Goal: Understand site structure: Understand site structure

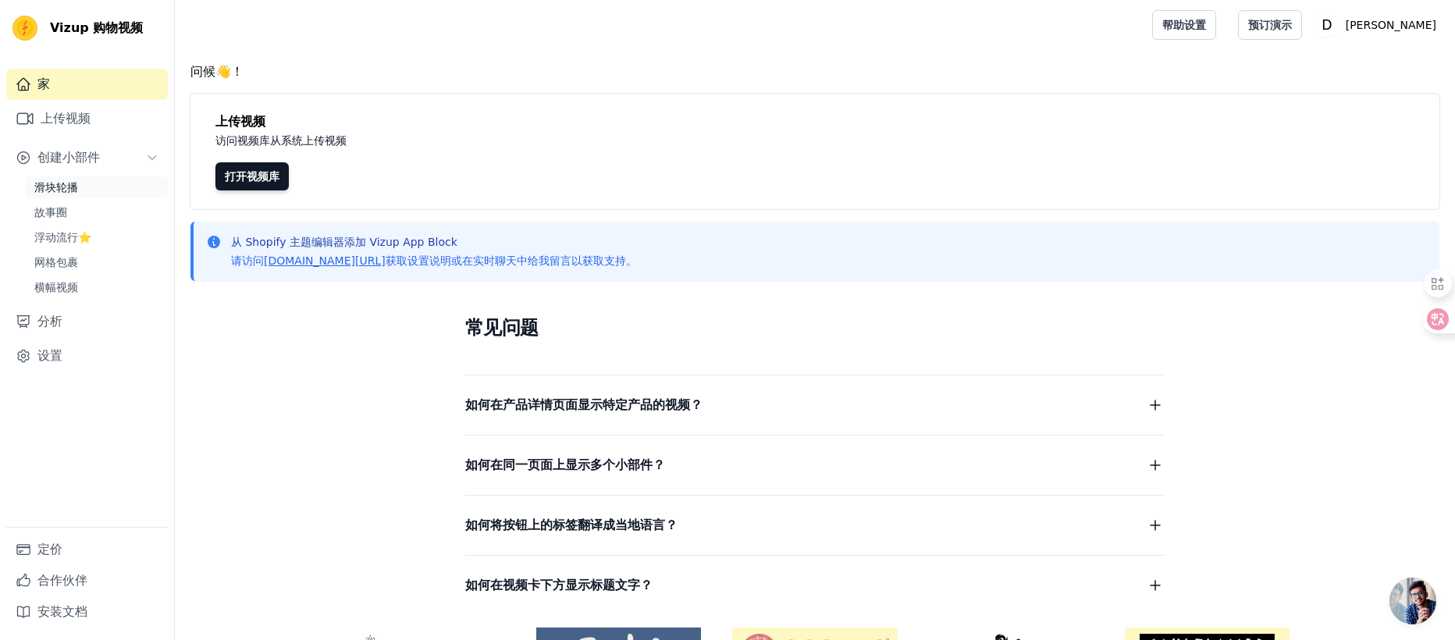
click at [54, 182] on font "滑块轮播" at bounding box center [56, 187] width 44 height 12
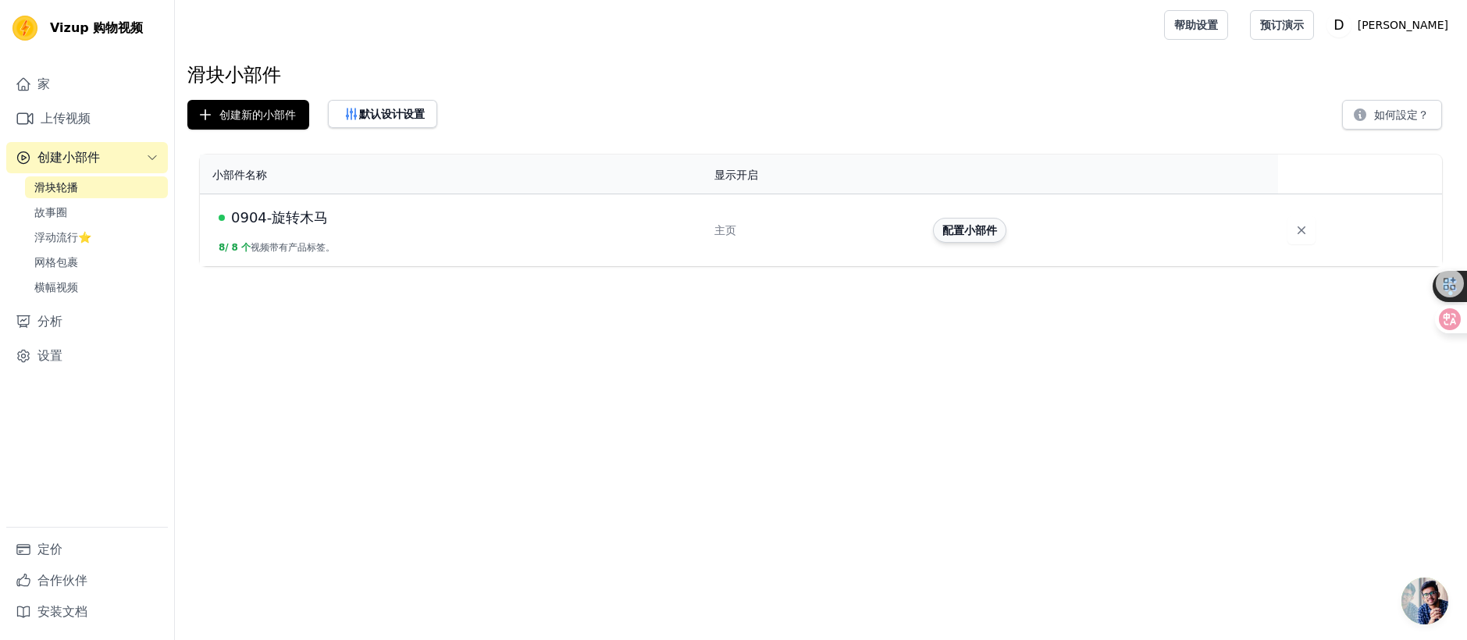
click at [965, 227] on font "配置小部件" at bounding box center [969, 230] width 55 height 12
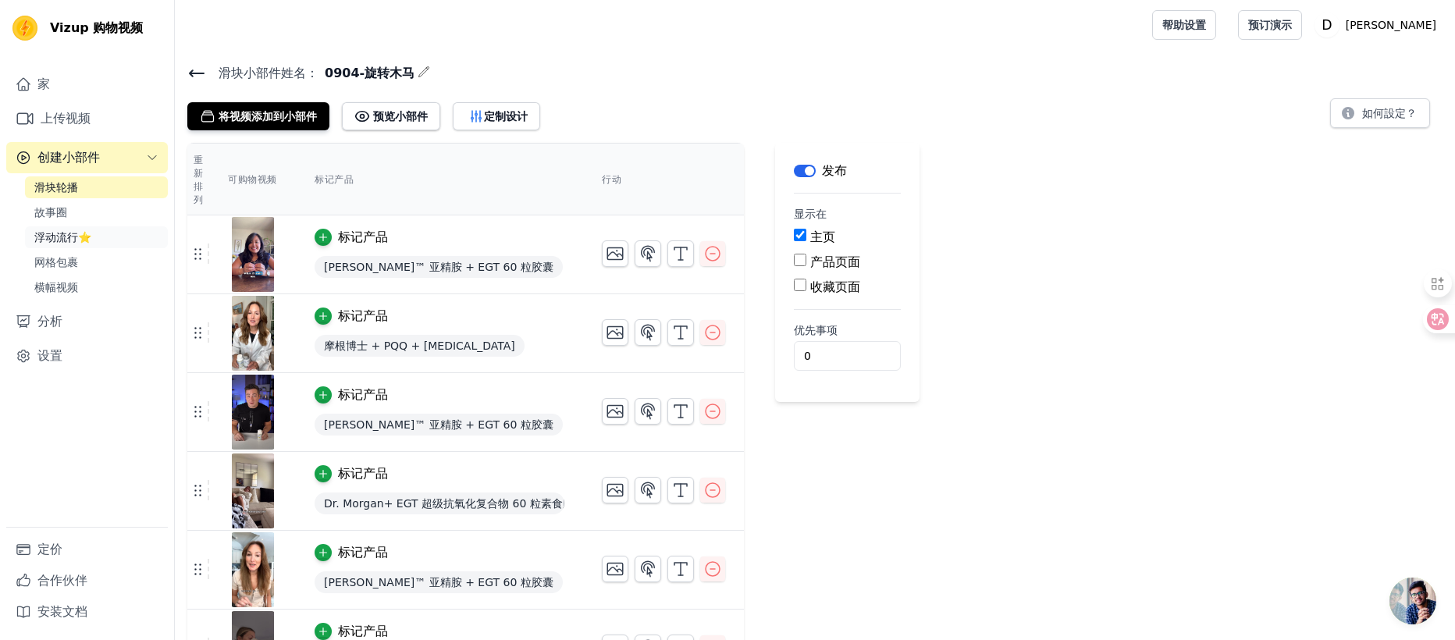
click at [41, 235] on font "浮动流行⭐" at bounding box center [62, 237] width 57 height 12
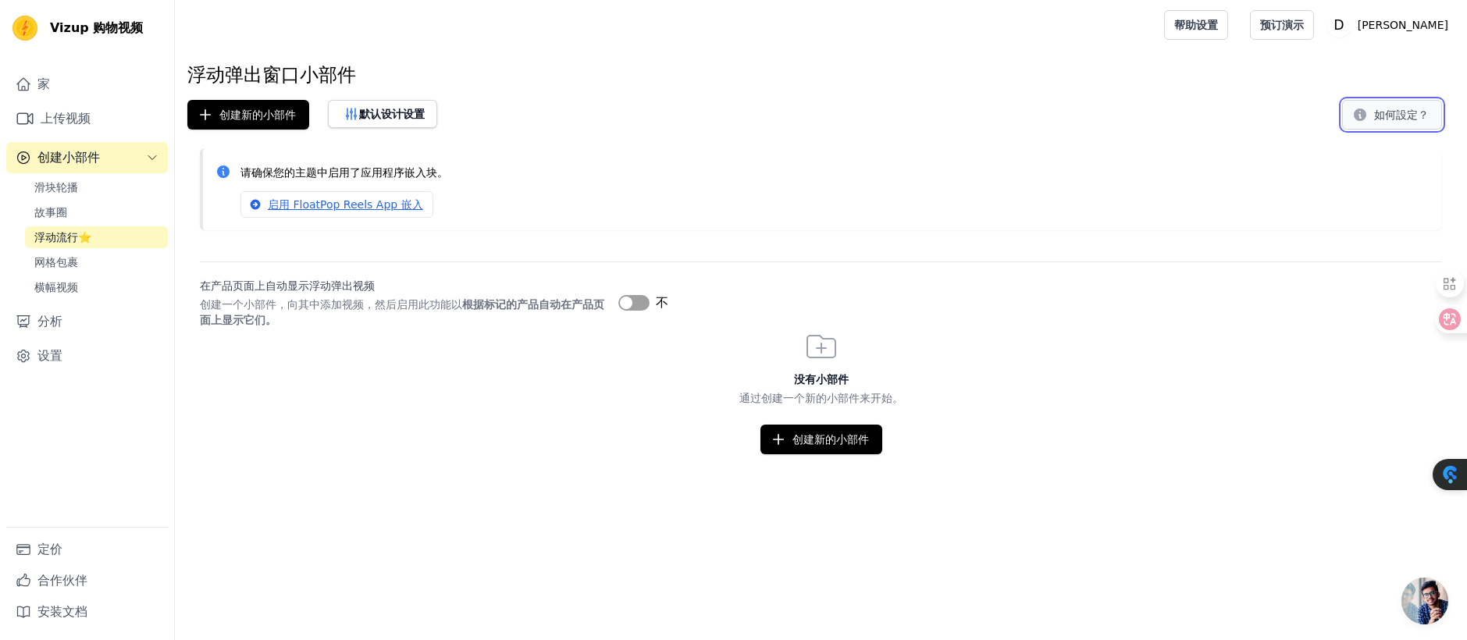
click at [1386, 110] on font "如何設定？" at bounding box center [1401, 115] width 55 height 12
click at [74, 157] on font "创建小部件" at bounding box center [68, 157] width 62 height 15
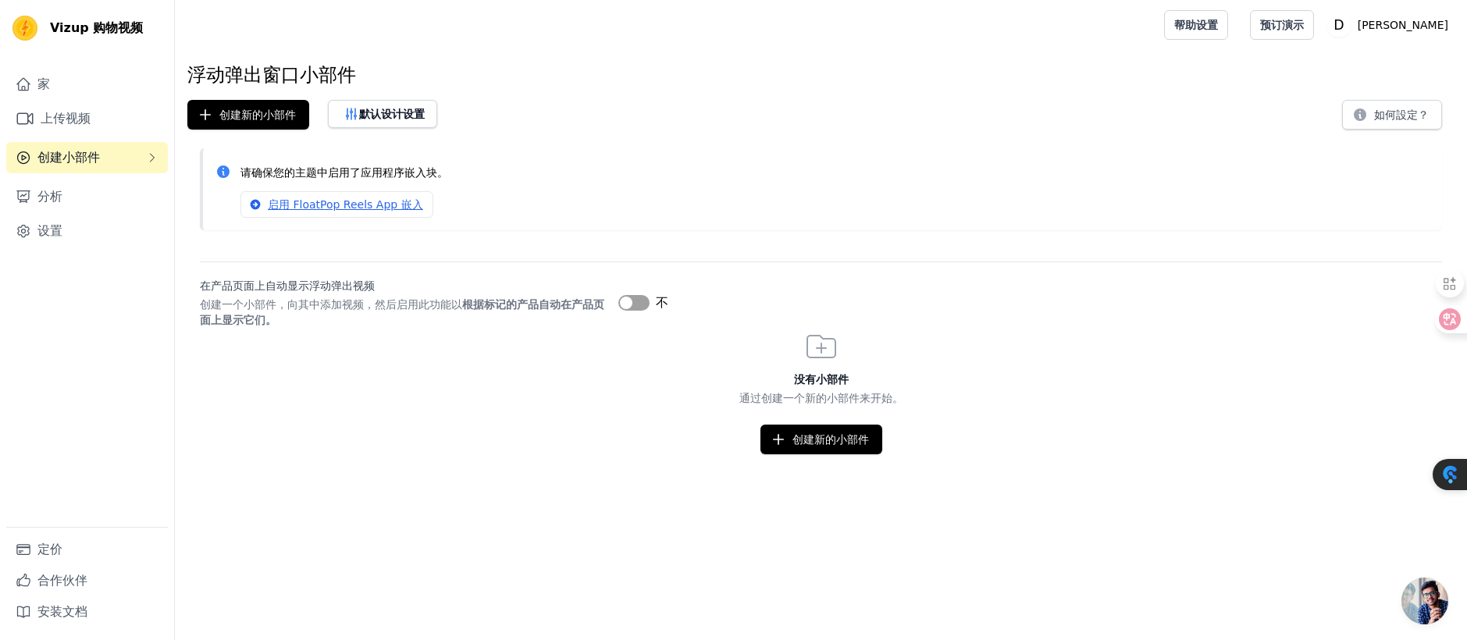
click at [76, 158] on font "创建小部件" at bounding box center [68, 157] width 62 height 15
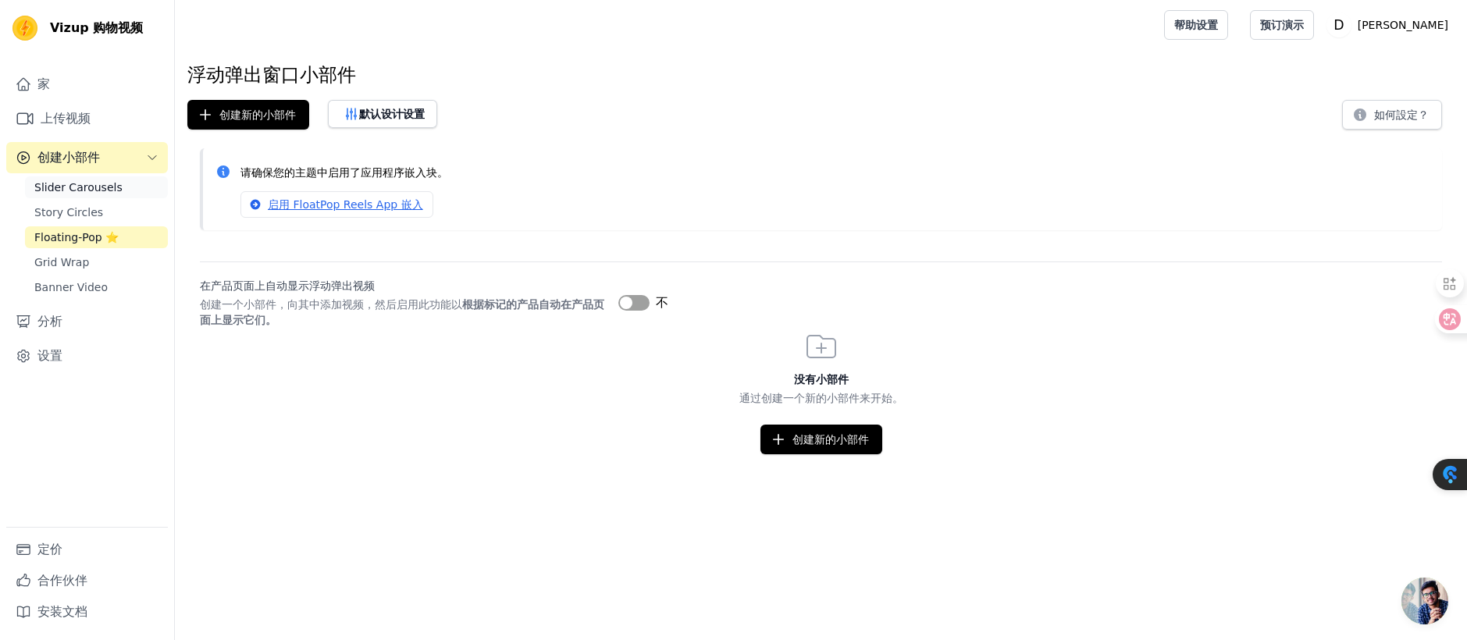
click at [73, 187] on span "Slider Carousels" at bounding box center [78, 188] width 88 height 16
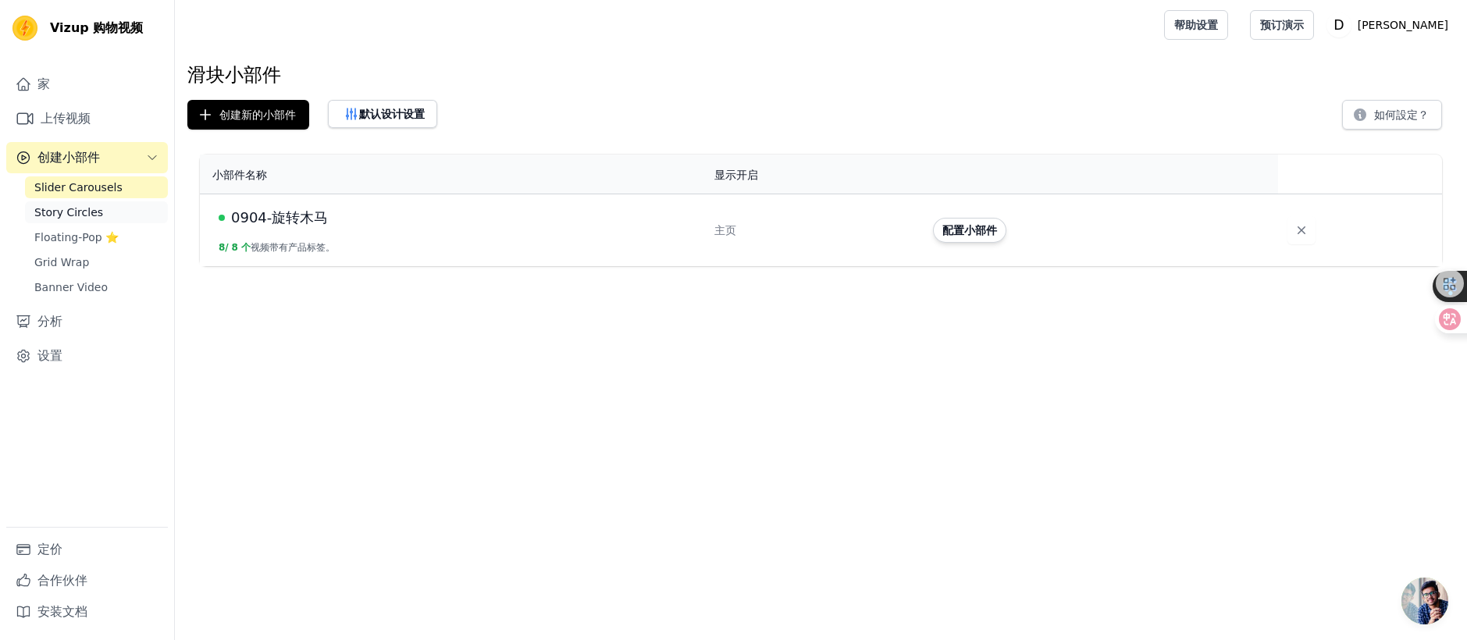
click at [69, 208] on span "Story Circles" at bounding box center [68, 213] width 69 height 16
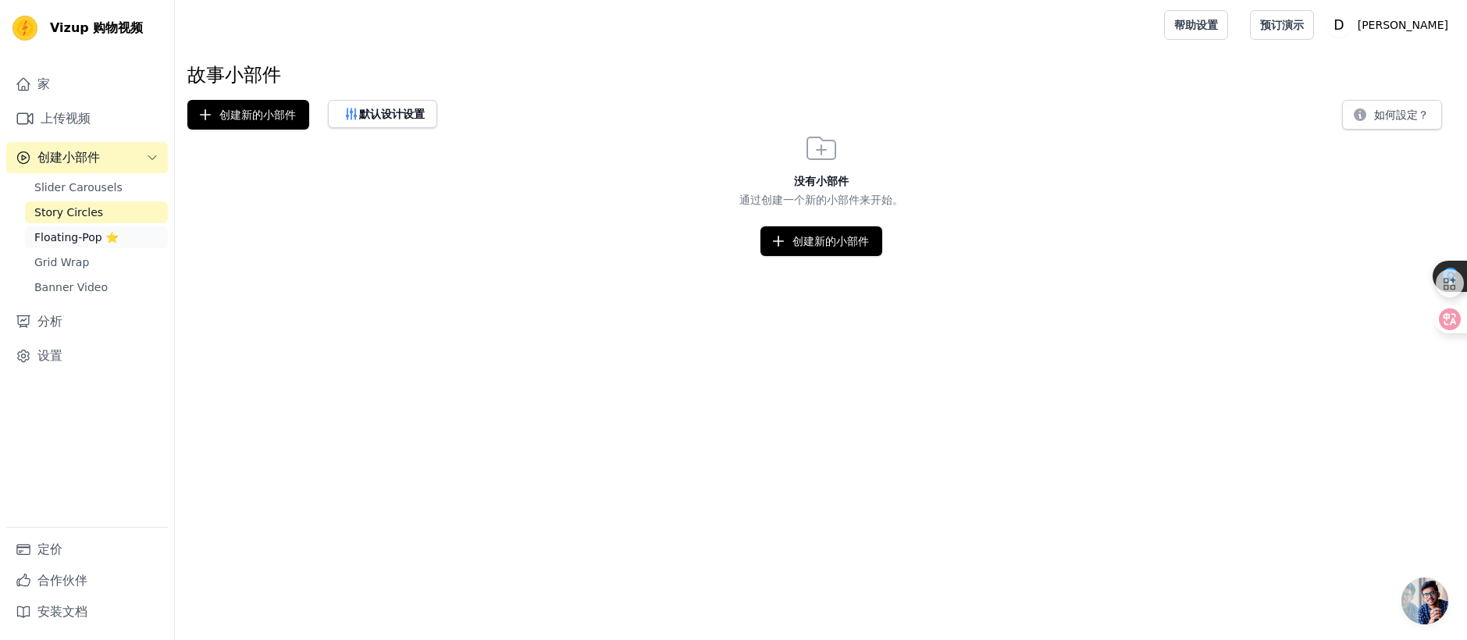
click at [67, 231] on span "Floating-Pop ⭐" at bounding box center [76, 238] width 84 height 16
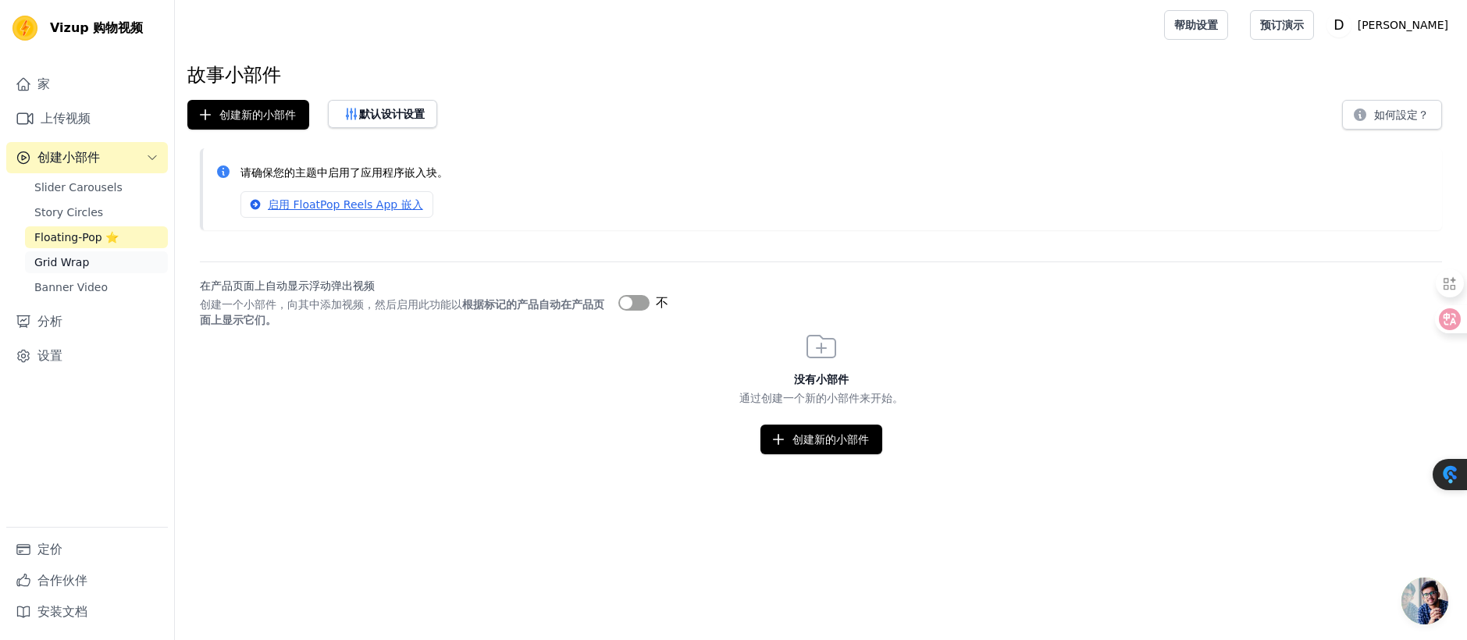
click at [59, 264] on span "Grid Wrap" at bounding box center [61, 262] width 55 height 16
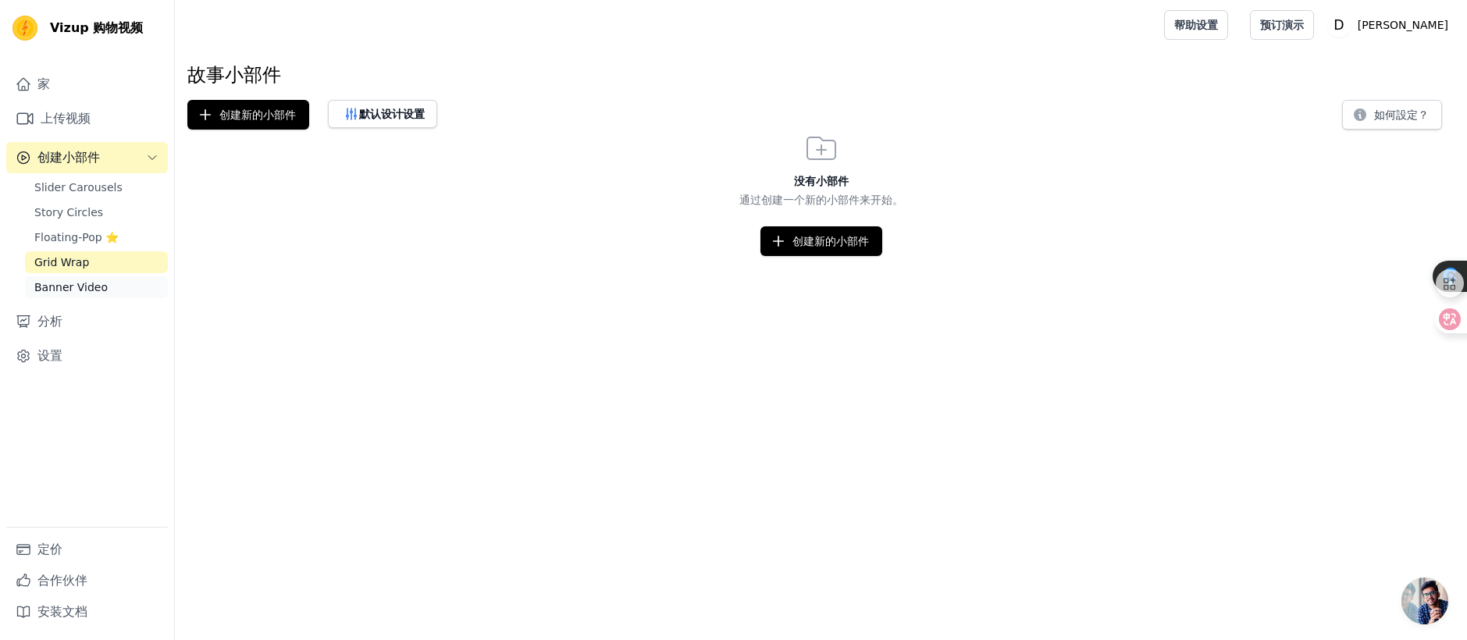
click at [59, 286] on span "Banner Video" at bounding box center [70, 287] width 73 height 16
click at [66, 176] on link "Slider Carousels" at bounding box center [96, 187] width 143 height 22
